Goal: Transaction & Acquisition: Purchase product/service

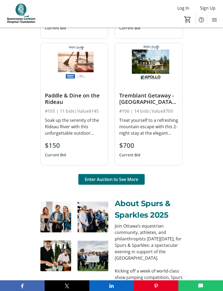
scroll to position [484, 0]
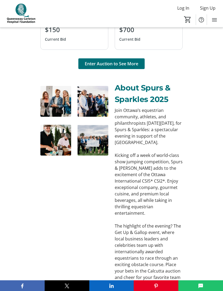
click at [125, 61] on span "Enter Auction to See More" at bounding box center [112, 64] width 54 height 6
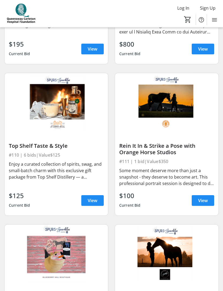
scroll to position [624, 0]
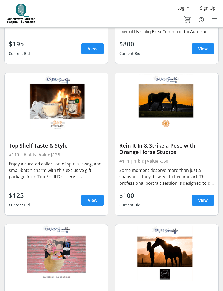
click at [208, 201] on span "View" at bounding box center [203, 200] width 10 height 6
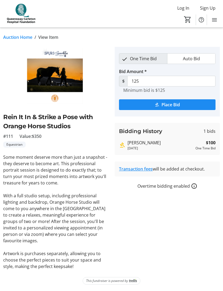
click at [159, 265] on div "Auction Home / View Item fullscreen Rein It In & Strike a Pose with Orange Hors…" at bounding box center [111, 160] width 223 height 264
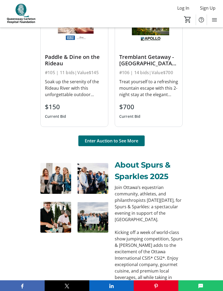
click at [115, 140] on span "Enter Auction to See More" at bounding box center [112, 141] width 54 height 6
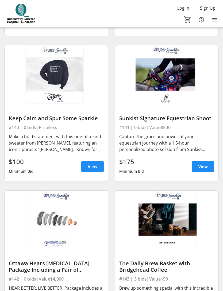
scroll to position [2918, 0]
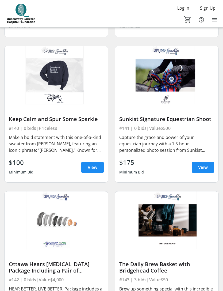
click at [204, 168] on span "View" at bounding box center [203, 167] width 10 height 6
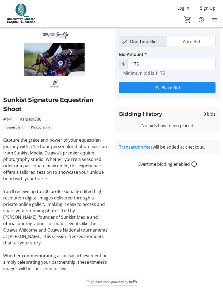
scroll to position [2918, 0]
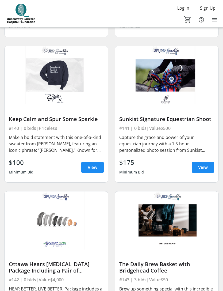
click at [95, 169] on span "View" at bounding box center [93, 167] width 10 height 6
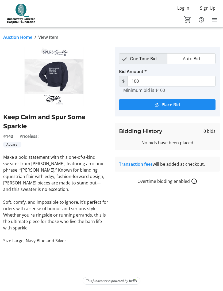
scroll to position [2, 0]
click at [67, 76] on img at bounding box center [55, 76] width 105 height 59
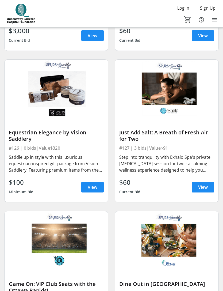
scroll to position [1843, 0]
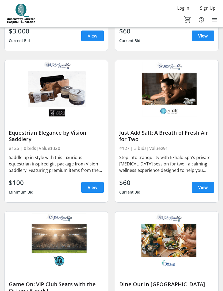
click at [96, 189] on span "View" at bounding box center [93, 187] width 10 height 6
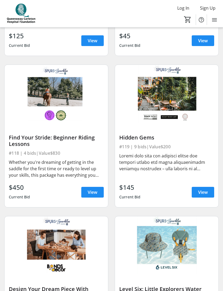
scroll to position [1244, 0]
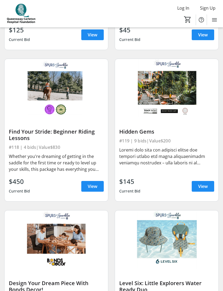
click at [205, 187] on span "View" at bounding box center [203, 186] width 10 height 6
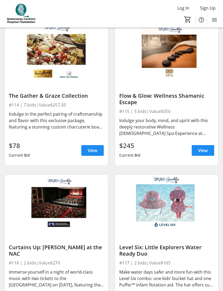
scroll to position [976, 0]
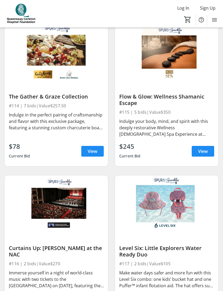
click at [96, 152] on span "View" at bounding box center [93, 151] width 10 height 6
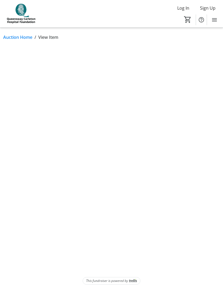
scroll to position [17, 0]
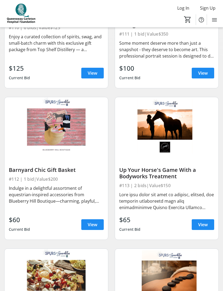
scroll to position [751, 0]
click at [95, 227] on span "View" at bounding box center [93, 225] width 10 height 6
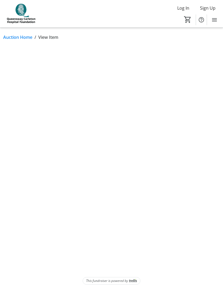
scroll to position [17, 0]
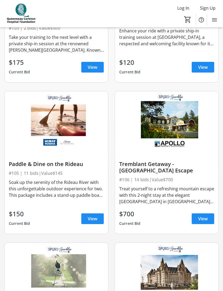
scroll to position [302, 0]
click at [95, 218] on span "View" at bounding box center [93, 219] width 10 height 6
